Goal: Find specific page/section: Find specific page/section

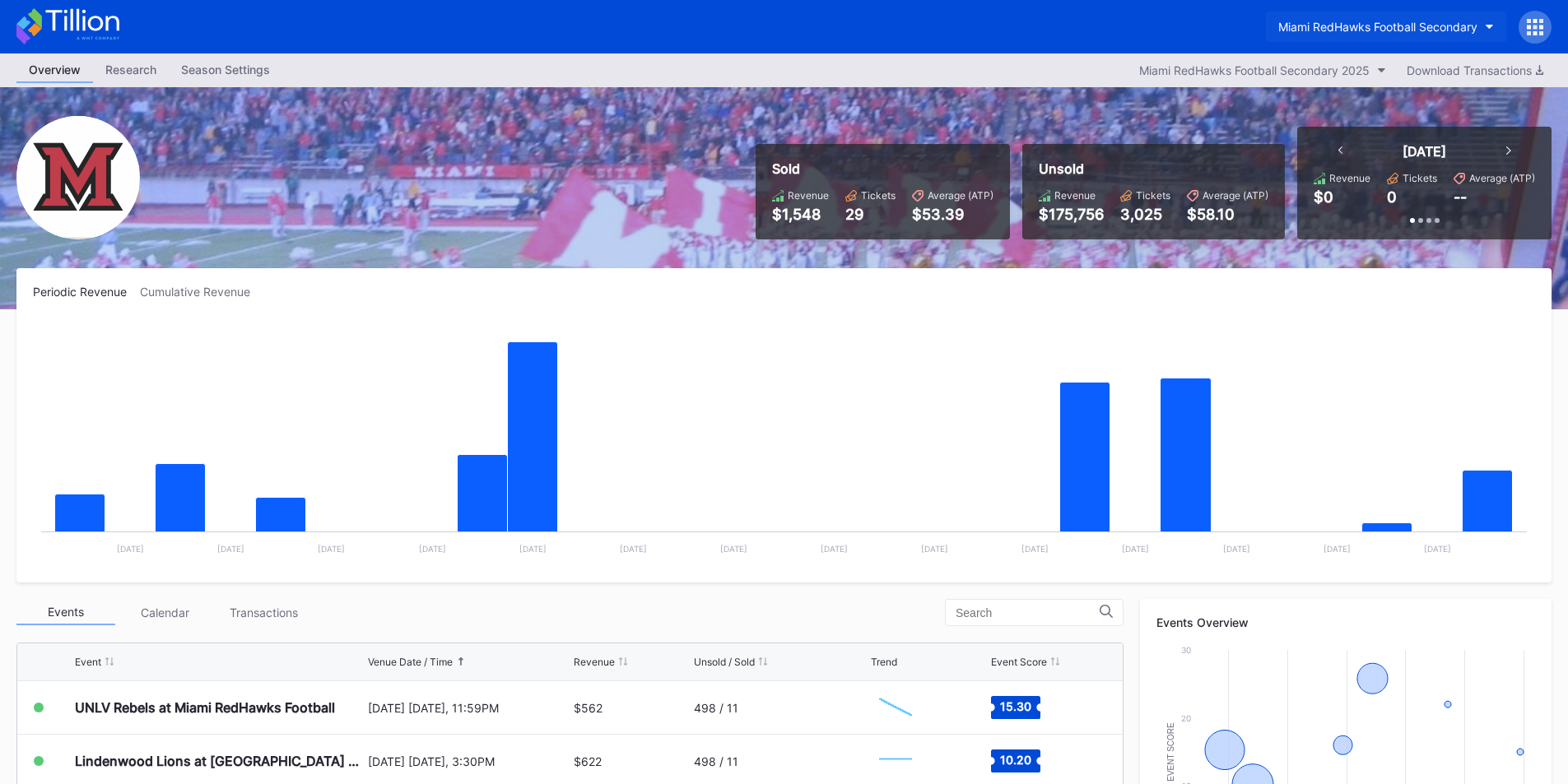
click at [1315, 25] on div "Miami RedHawks Football Secondary" at bounding box center [1377, 26] width 199 height 14
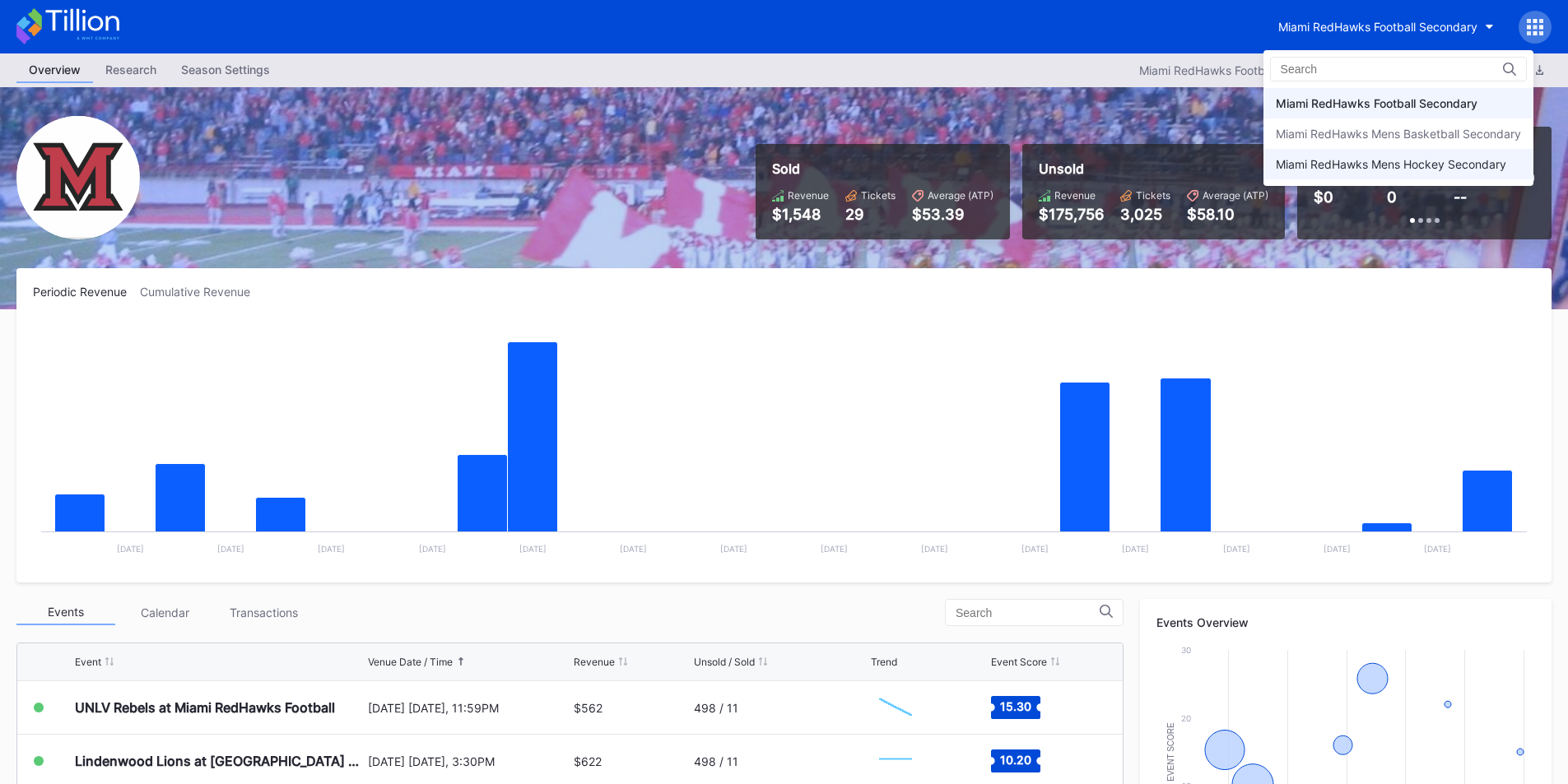
click at [1329, 172] on div "Miami RedHawks Mens Hockey Secondary" at bounding box center [1398, 163] width 270 height 31
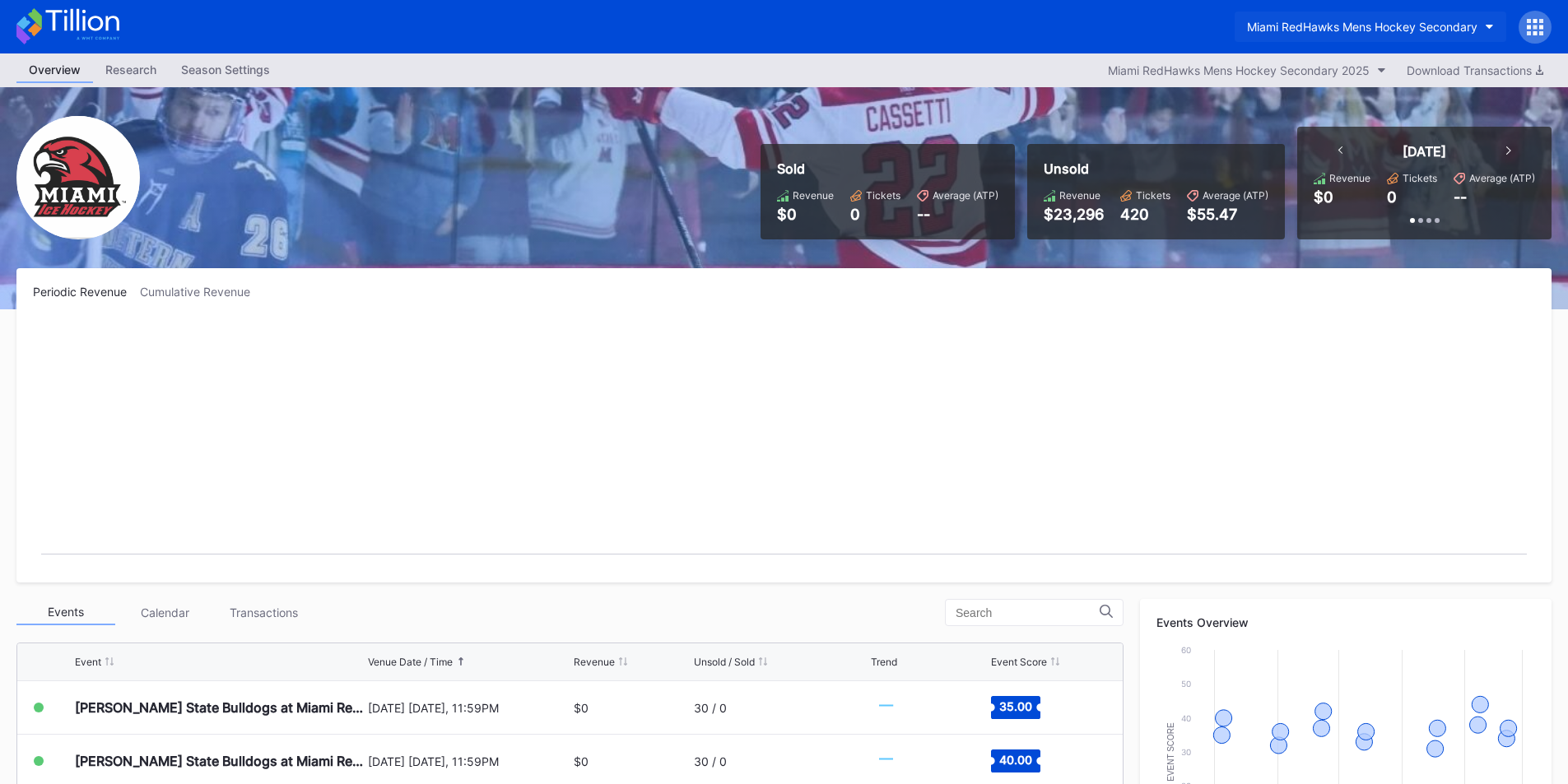
click at [1325, 22] on div "Miami RedHawks Mens Hockey Secondary" at bounding box center [1362, 26] width 230 height 14
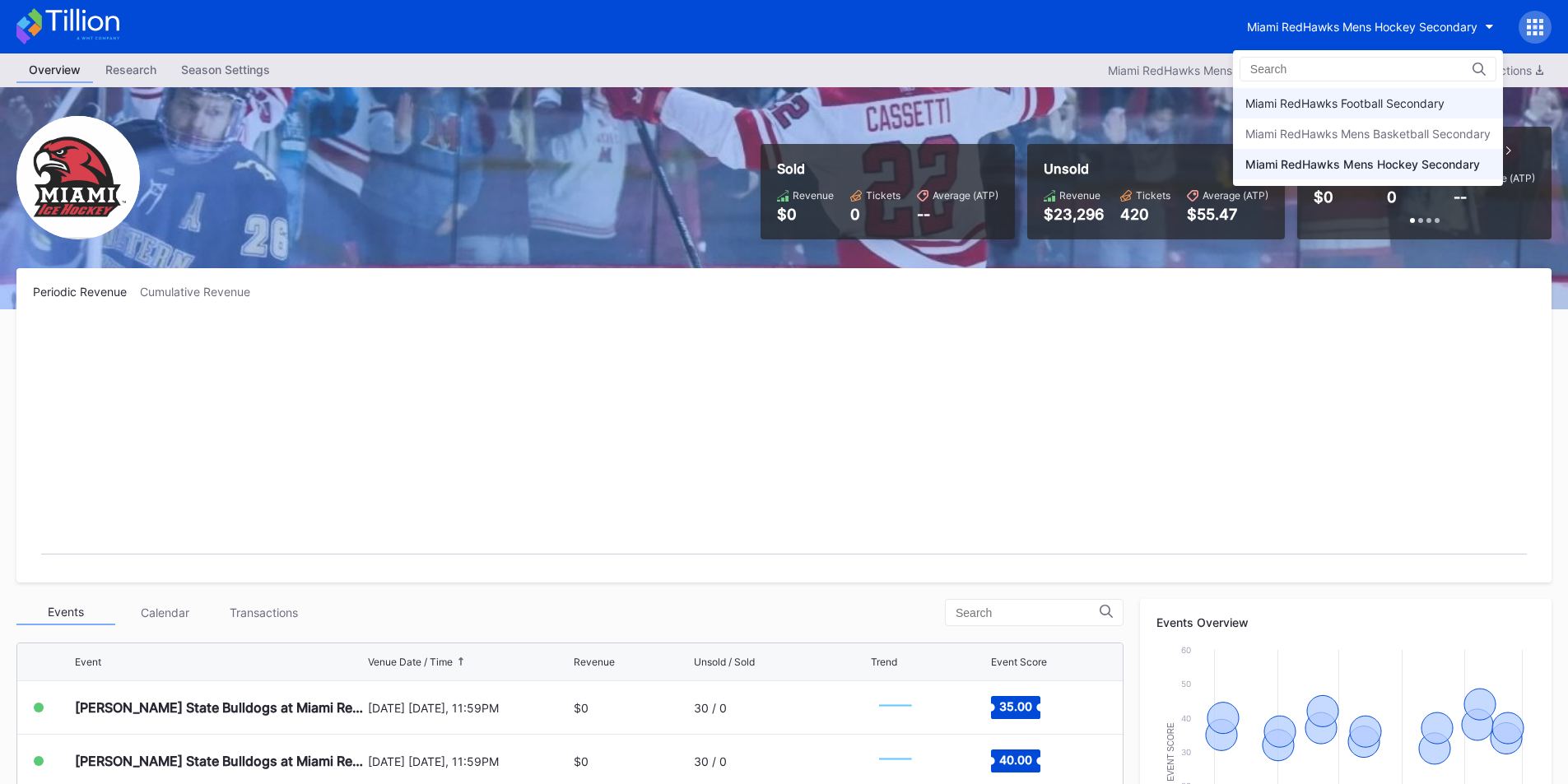
click at [1332, 110] on div "Miami RedHawks Football Secondary" at bounding box center [1367, 103] width 270 height 31
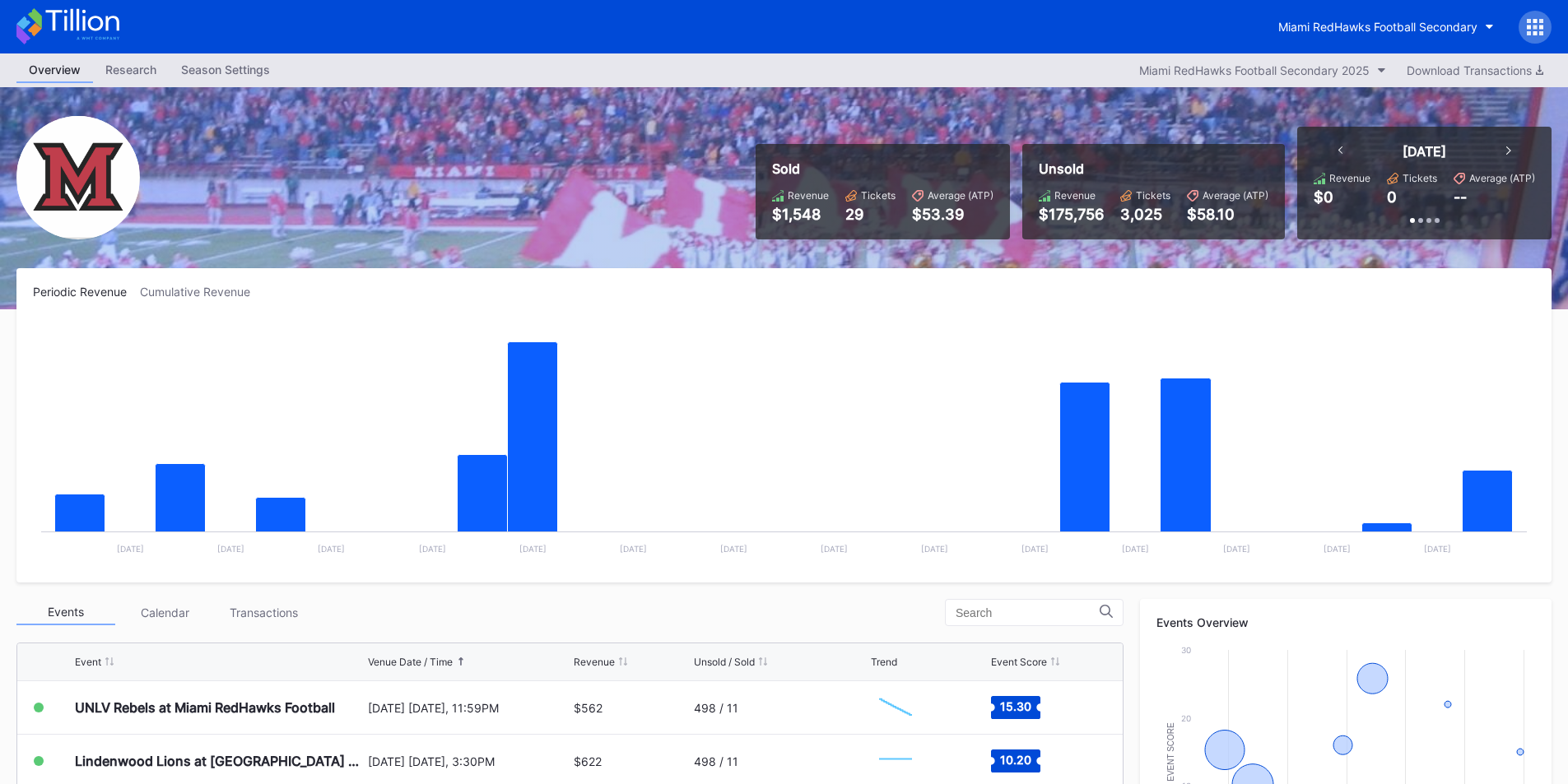
click at [1326, 11] on div "Miami RedHawks Football Secondary" at bounding box center [1408, 26] width 286 height 33
click at [1328, 29] on div "Miami RedHawks Football Secondary" at bounding box center [1377, 26] width 199 height 14
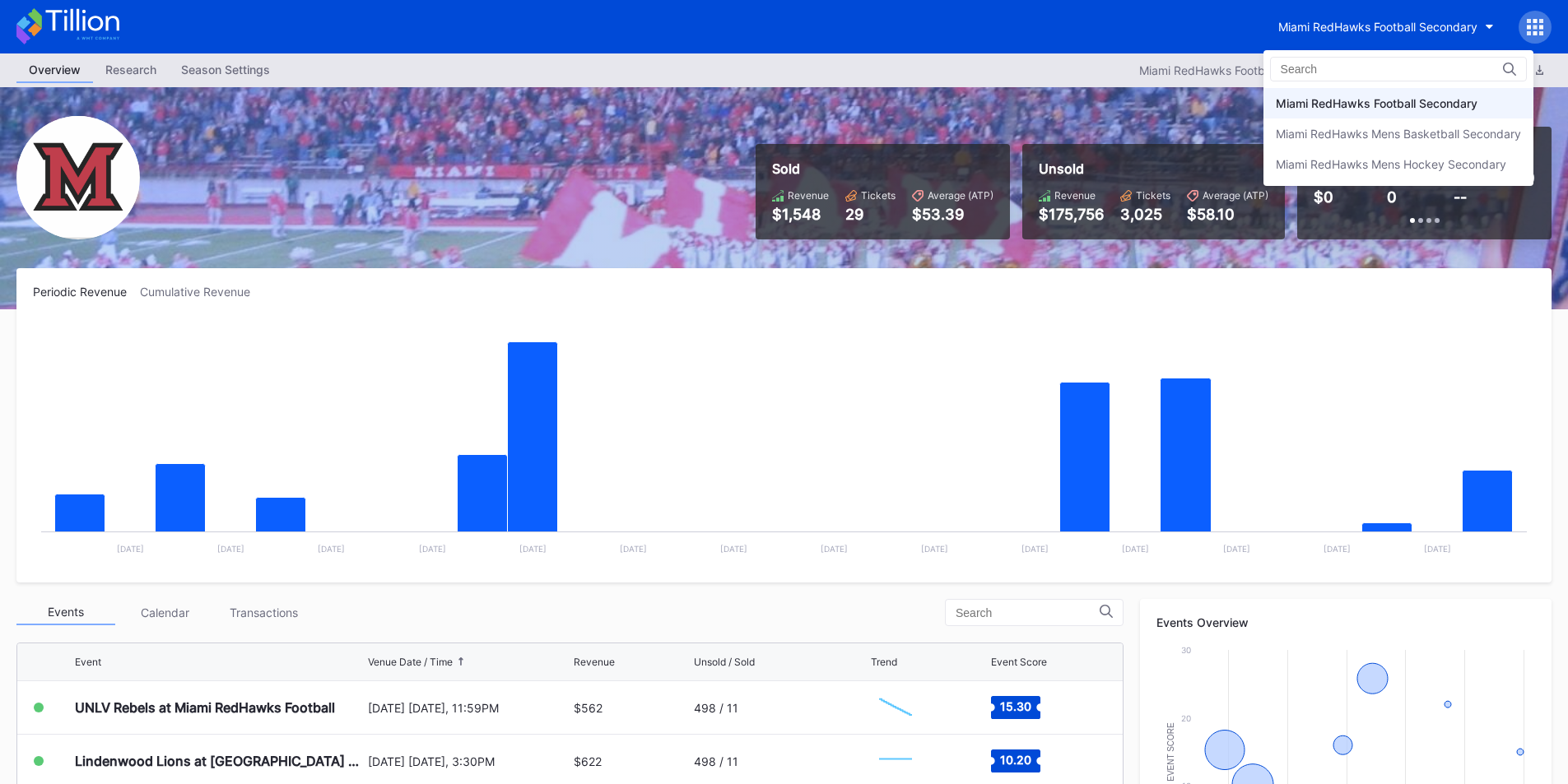
click at [1327, 107] on div "Miami RedHawks Football Secondary" at bounding box center [1376, 103] width 201 height 14
